Goal: Communication & Community: Ask a question

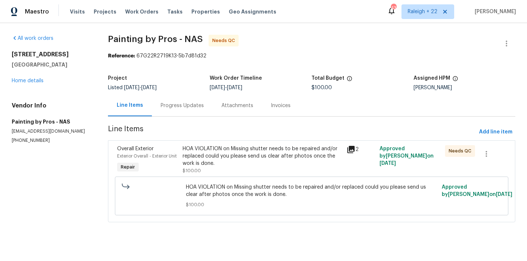
click at [220, 141] on div "Overall Exterior Exterior Overall - Exterior Unit Repair HOA VIOLATION on Missi…" at bounding box center [311, 182] width 407 height 82
click at [222, 150] on div "HOA VIOLATION on Missing shutter needs to be repaired and/or replaced could you…" at bounding box center [263, 156] width 160 height 22
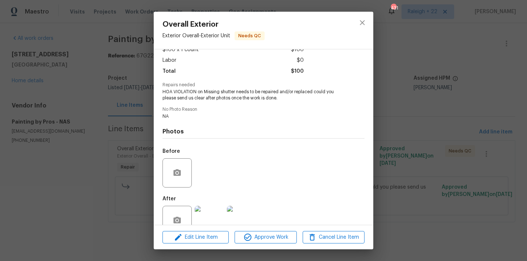
scroll to position [63, 0]
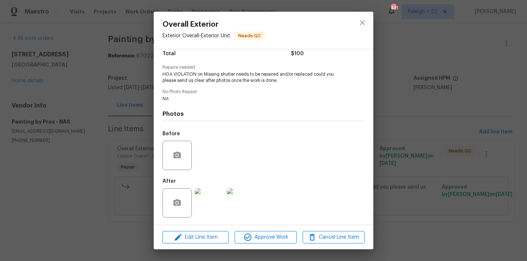
click at [203, 206] on img at bounding box center [209, 202] width 29 height 29
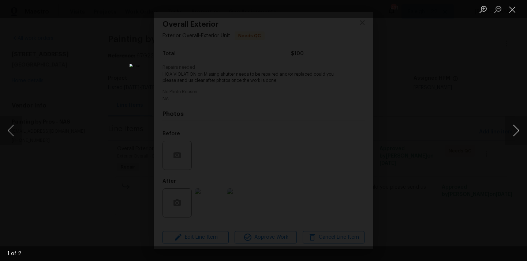
click at [512, 125] on button "Next image" at bounding box center [516, 130] width 22 height 29
click at [512, 7] on button "Close lightbox" at bounding box center [512, 9] width 15 height 13
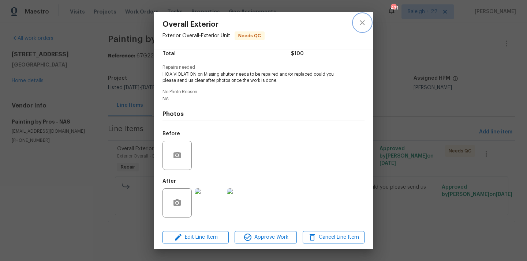
click at [362, 20] on icon "close" at bounding box center [362, 22] width 9 height 9
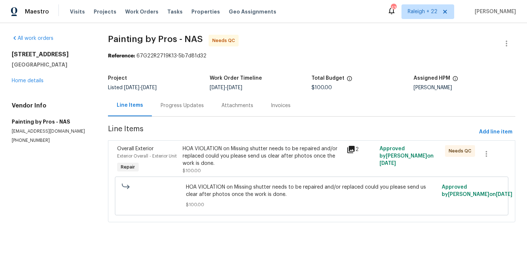
click at [176, 104] on div "Progress Updates" at bounding box center [182, 105] width 43 height 7
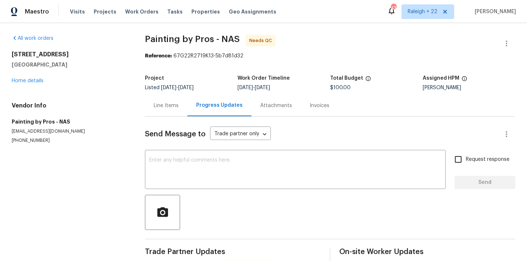
click at [164, 106] on div "Line Items" at bounding box center [166, 105] width 25 height 7
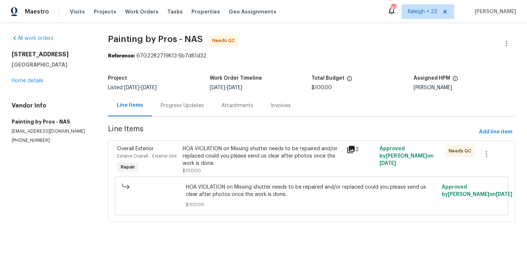
click at [236, 157] on div "HOA VIOLATION on Missing shutter needs to be repaired and/or replaced could you…" at bounding box center [263, 156] width 160 height 22
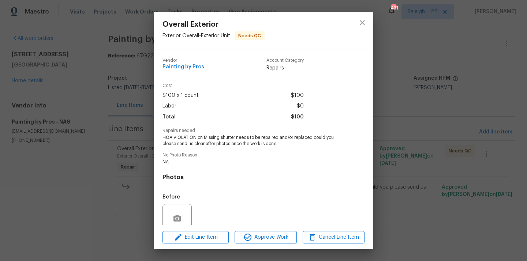
scroll to position [63, 0]
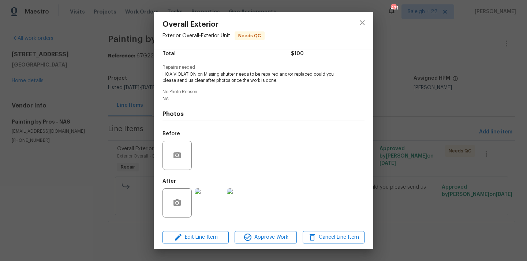
click at [217, 207] on img at bounding box center [209, 202] width 29 height 29
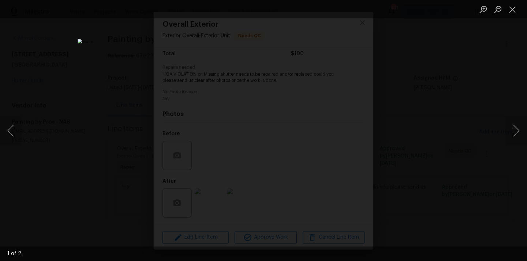
scroll to position [0, 0]
click at [514, 127] on button "Next image" at bounding box center [516, 130] width 22 height 29
click at [511, 10] on button "Close lightbox" at bounding box center [512, 9] width 15 height 13
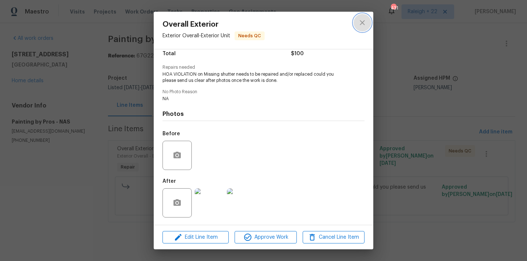
click at [364, 26] on icon "close" at bounding box center [362, 22] width 9 height 9
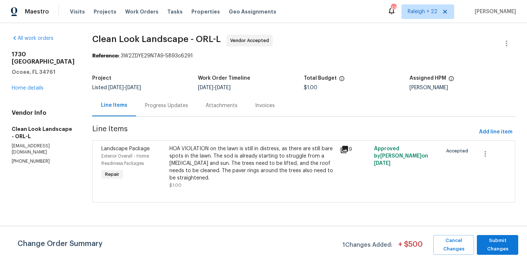
click at [184, 105] on div "Progress Updates" at bounding box center [166, 105] width 43 height 7
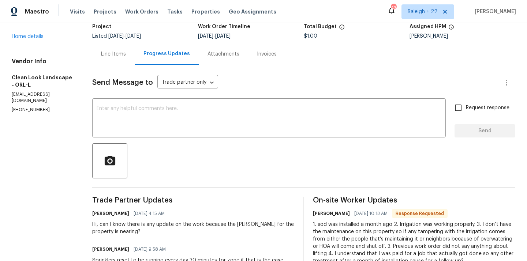
scroll to position [40, 0]
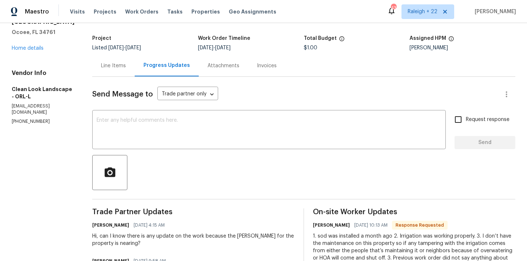
click at [120, 69] on div "Line Items" at bounding box center [113, 66] width 42 height 22
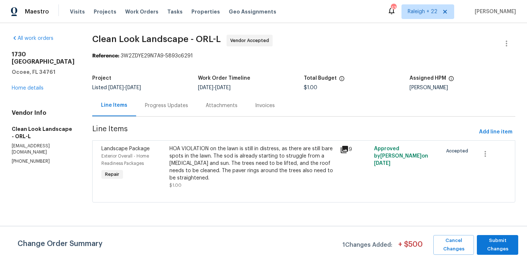
click at [202, 157] on div "HOA VIOLATION on the lawn is still in distress, as there are still bare spots i…" at bounding box center [252, 163] width 166 height 37
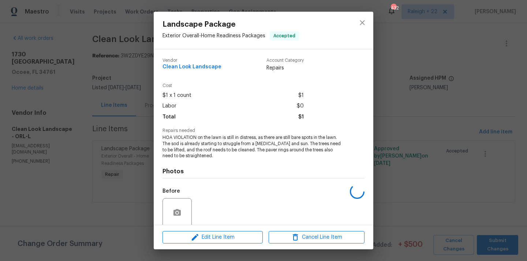
scroll to position [57, 0]
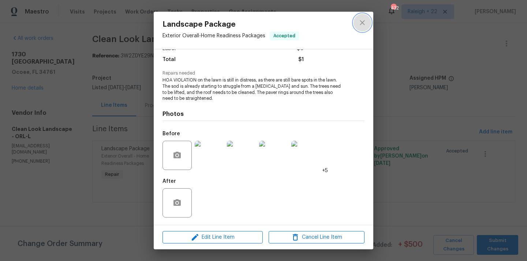
click at [364, 23] on icon "close" at bounding box center [362, 22] width 9 height 9
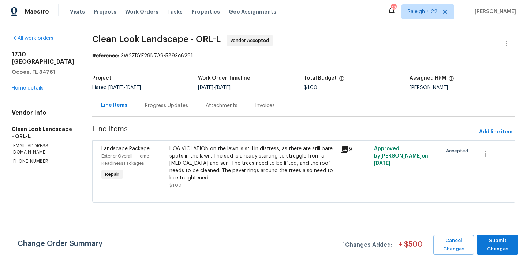
click at [192, 108] on div "Progress Updates" at bounding box center [166, 106] width 61 height 22
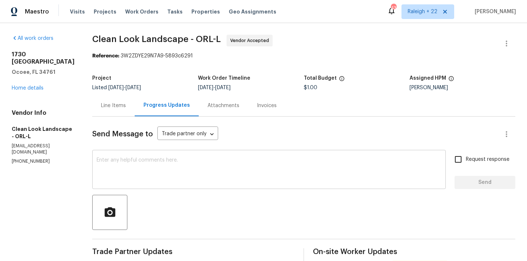
scroll to position [126, 0]
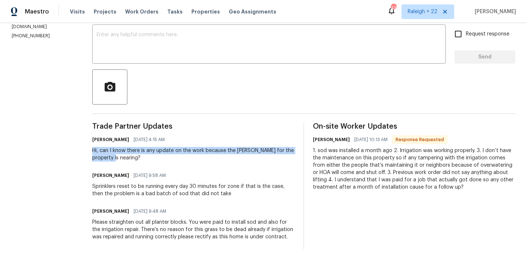
drag, startPoint x: 94, startPoint y: 149, endPoint x: 128, endPoint y: 158, distance: 35.8
click at [128, 158] on div "All work orders 1730 Lochshyre Loop Ocoee, FL 34761 Home details Vendor Info Cl…" at bounding box center [263, 80] width 527 height 364
copy div "Hi, can I know there is any update on the work because the COE for the property…"
click at [175, 40] on textarea at bounding box center [269, 45] width 345 height 26
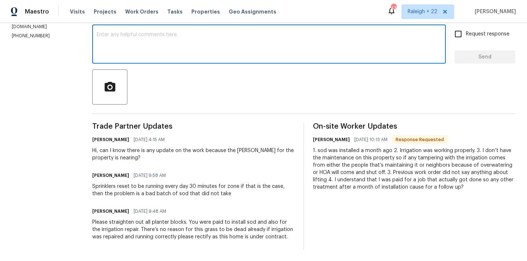
paste textarea "Hi, can I know there is any update on the work because the COE for the property…"
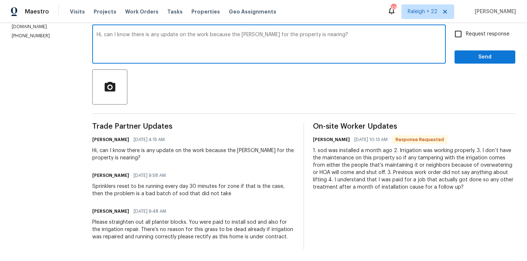
type textarea "Hi, can I know there is any update on the work because the COE for the property…"
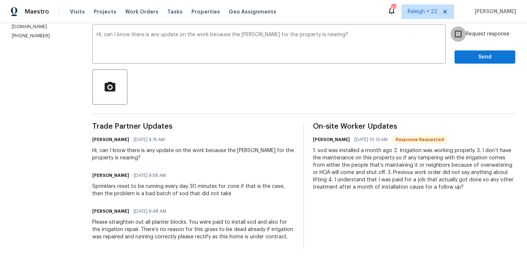
click at [459, 37] on input "Request response" at bounding box center [457, 33] width 15 height 15
checkbox input "true"
click at [461, 55] on span "Send" at bounding box center [484, 57] width 49 height 9
